Goal: Entertainment & Leisure: Consume media (video, audio)

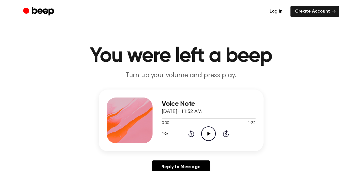
click at [208, 135] on icon "Play Audio" at bounding box center [208, 133] width 15 height 15
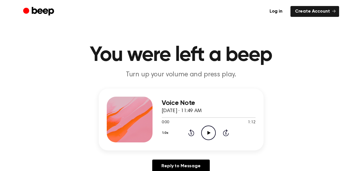
scroll to position [1, 0]
click at [207, 134] on icon "Play Audio" at bounding box center [208, 132] width 15 height 15
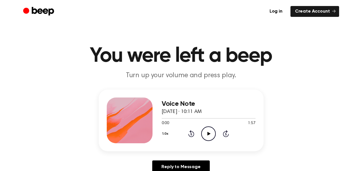
click at [206, 132] on icon "Play Audio" at bounding box center [208, 133] width 15 height 15
click at [205, 131] on icon "Play Audio" at bounding box center [208, 133] width 15 height 15
click at [206, 133] on icon "Play Audio" at bounding box center [208, 133] width 15 height 15
